Goal: Navigation & Orientation: Go to known website

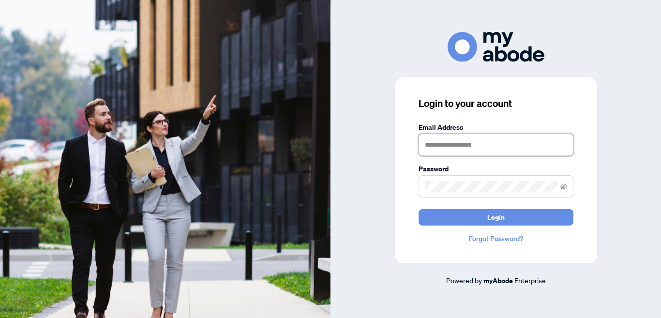
click at [457, 147] on input "text" at bounding box center [496, 145] width 155 height 22
type input "**********"
click at [458, 180] on span at bounding box center [496, 186] width 155 height 22
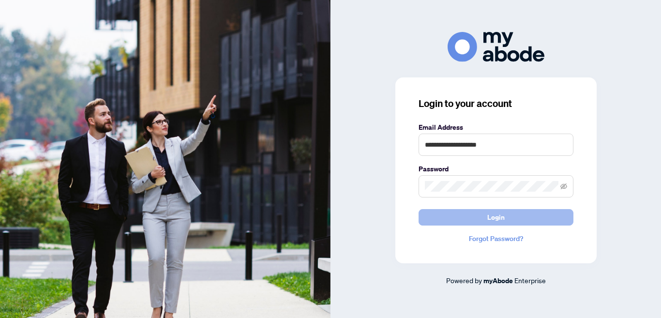
click at [518, 216] on button "Login" at bounding box center [496, 217] width 155 height 16
